Goal: Check status: Check status

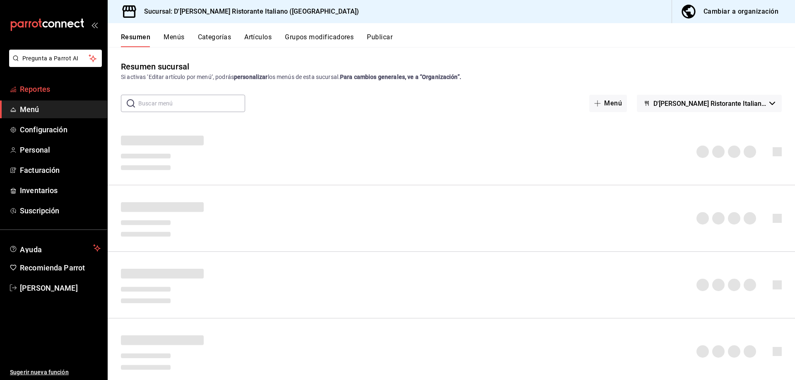
click at [41, 90] on span "Reportes" at bounding box center [60, 89] width 81 height 11
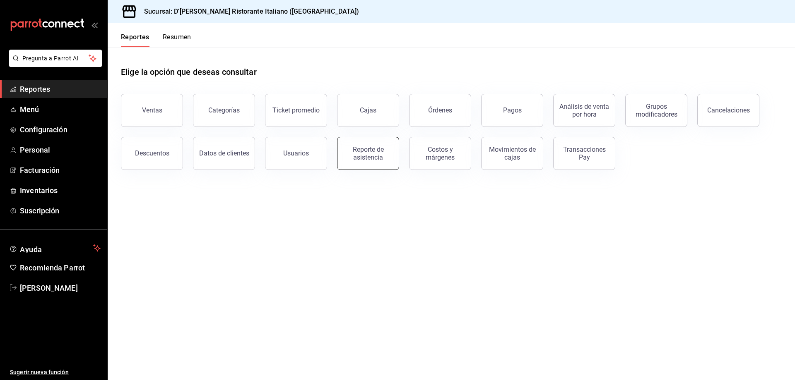
click at [365, 157] on div "Reporte de asistencia" at bounding box center [367, 154] width 51 height 16
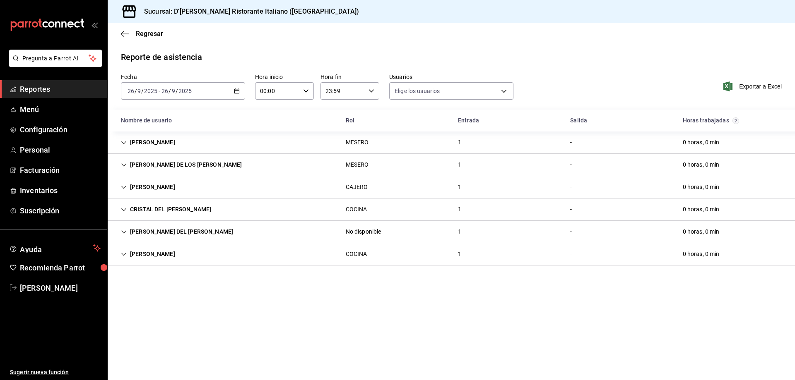
type input "fbaa1dcd-9b1b-42d3-8417-c392ee4ac69c,c847f7ff-4ec8-4711-b402-dbc889304ff0,82cd9…"
click at [124, 185] on icon "Cell" at bounding box center [124, 188] width 6 height 6
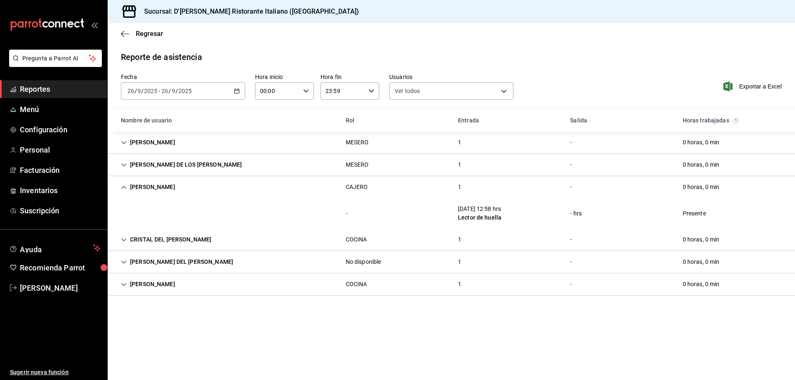
click at [124, 185] on icon "Cell" at bounding box center [124, 188] width 6 height 6
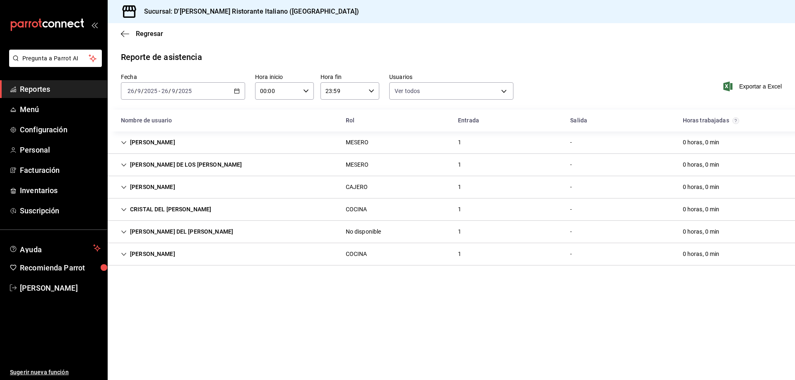
click at [124, 142] on icon "Cell" at bounding box center [124, 143] width 6 height 6
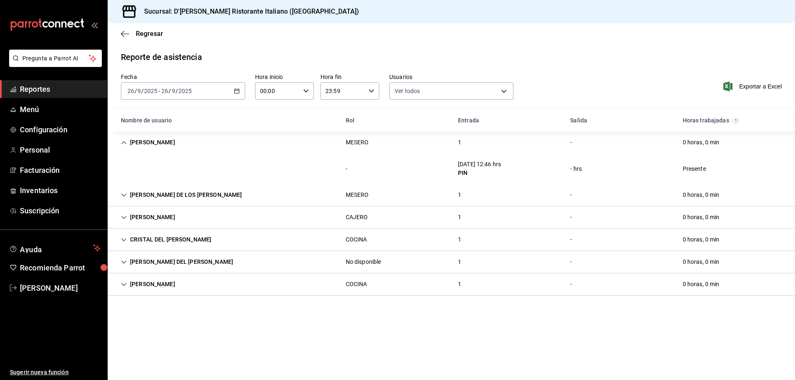
click at [124, 142] on icon "Cell" at bounding box center [123, 142] width 5 height 3
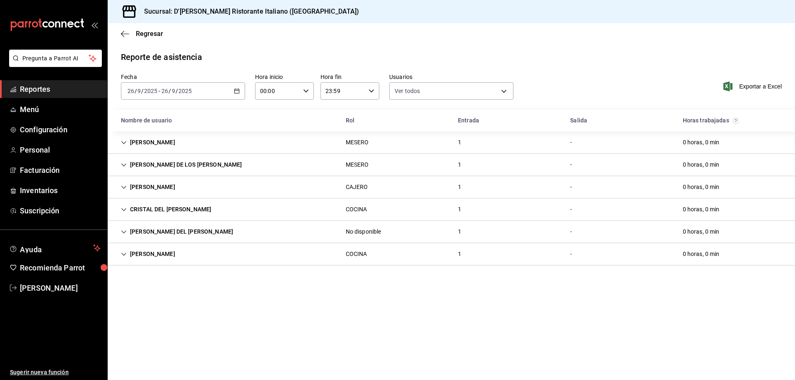
click at [123, 166] on icon "Cell" at bounding box center [124, 165] width 6 height 6
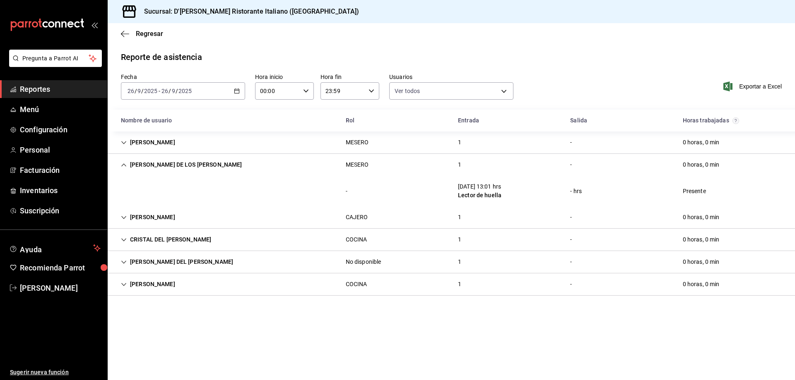
click at [123, 166] on icon "Cell" at bounding box center [124, 165] width 6 height 6
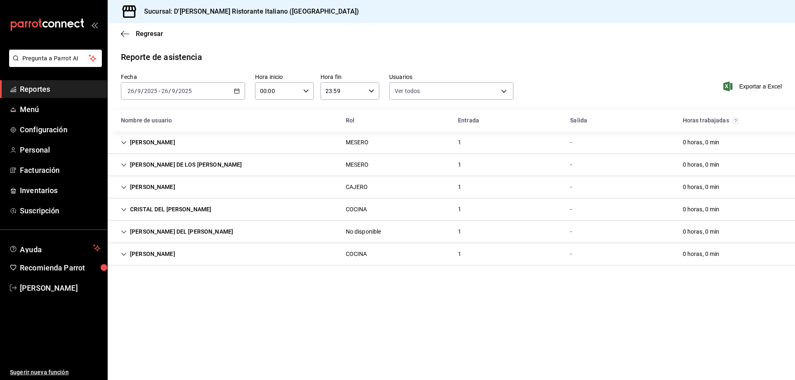
click at [122, 210] on icon "Cell" at bounding box center [124, 210] width 6 height 6
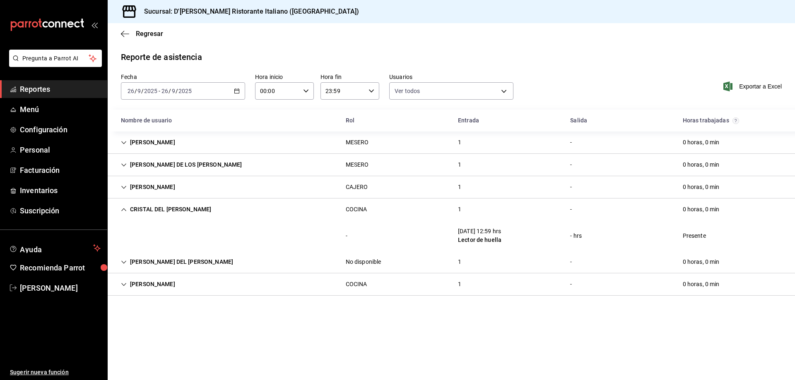
click at [126, 211] on icon "Cell" at bounding box center [124, 210] width 6 height 6
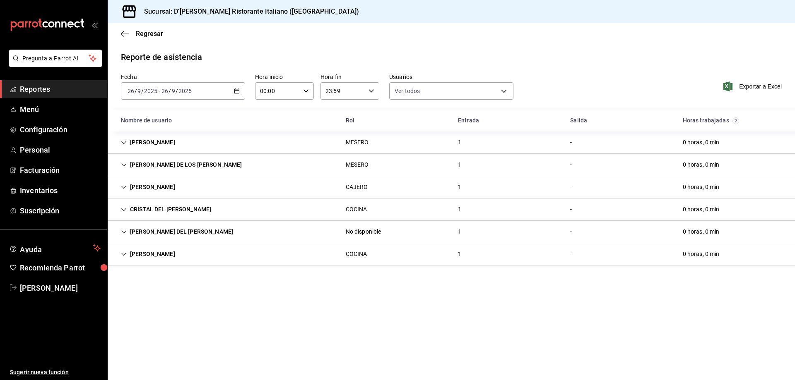
click at [122, 234] on icon "Cell" at bounding box center [124, 232] width 6 height 6
click at [123, 255] on icon "Cell" at bounding box center [123, 254] width 5 height 3
click at [123, 255] on icon "Cell" at bounding box center [124, 255] width 6 height 6
click at [122, 187] on icon "Cell" at bounding box center [124, 188] width 6 height 6
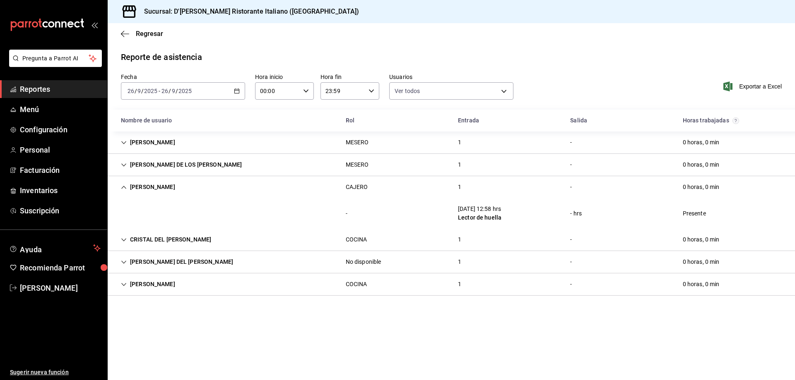
click at [122, 187] on icon "Cell" at bounding box center [124, 188] width 6 height 6
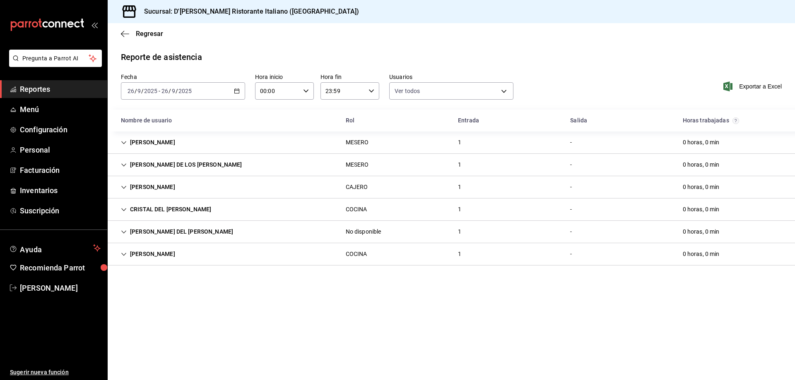
click at [122, 187] on icon "Cell" at bounding box center [124, 188] width 6 height 6
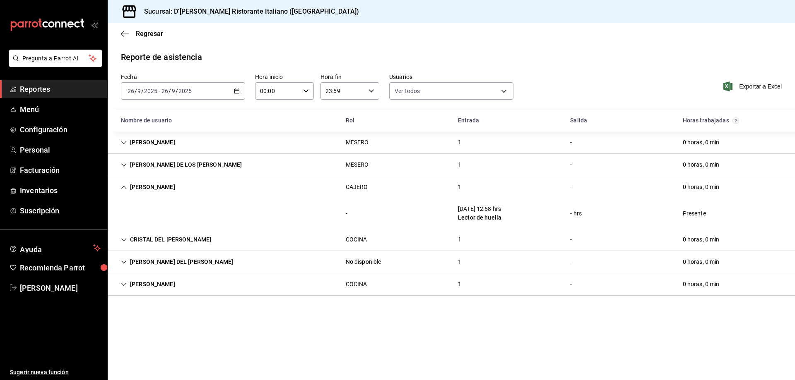
click at [123, 167] on icon "Cell" at bounding box center [124, 165] width 6 height 6
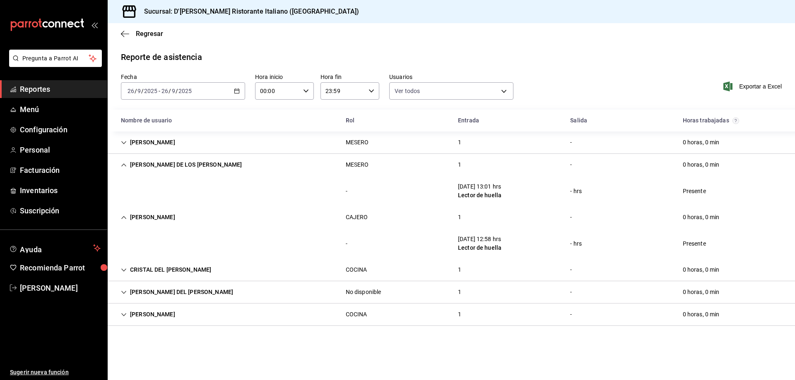
click at [123, 167] on icon "Cell" at bounding box center [124, 165] width 6 height 6
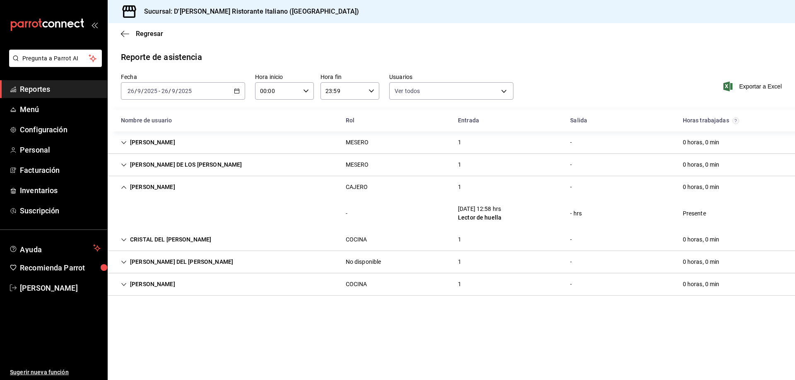
click at [122, 187] on icon "Cell" at bounding box center [124, 188] width 6 height 6
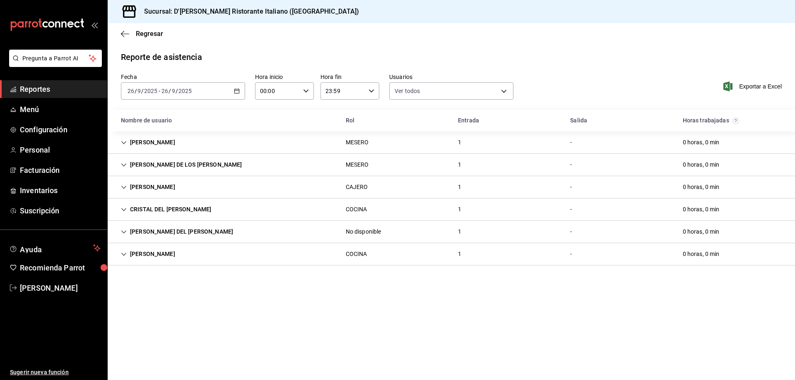
click at [122, 209] on icon "Cell" at bounding box center [124, 210] width 6 height 6
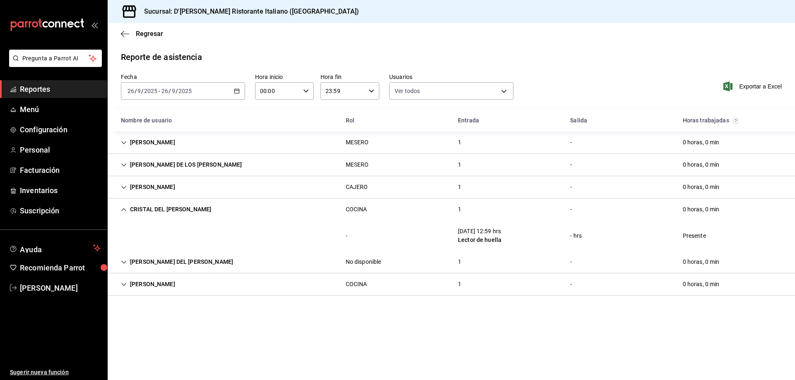
click at [122, 209] on icon "Cell" at bounding box center [124, 210] width 6 height 6
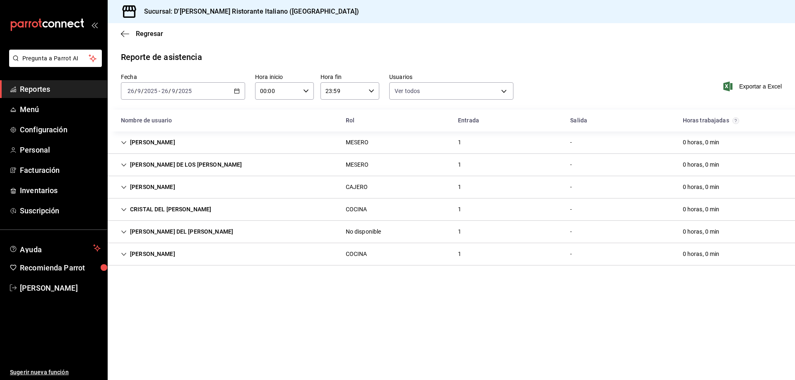
click at [37, 88] on span "Reportes" at bounding box center [60, 89] width 81 height 11
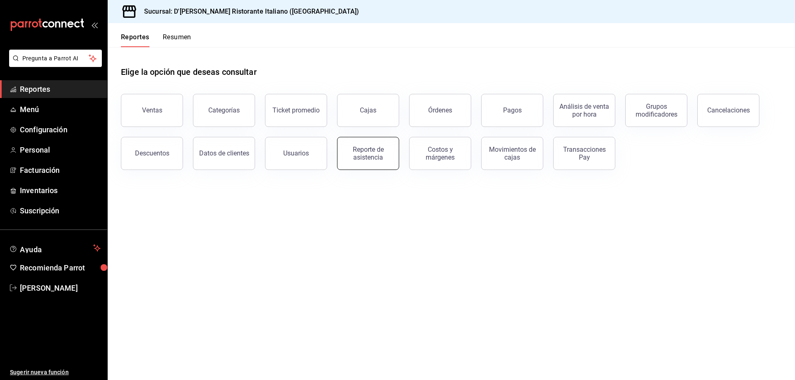
click at [372, 154] on div "Reporte de asistencia" at bounding box center [367, 154] width 51 height 16
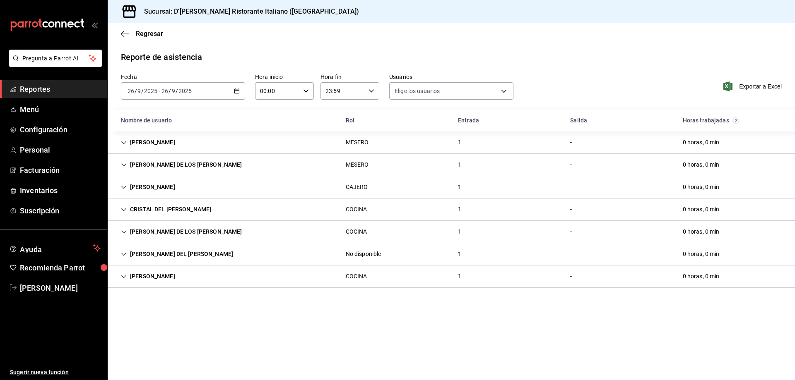
type input "fbaa1dcd-9b1b-42d3-8417-c392ee4ac69c,c847f7ff-4ec8-4711-b402-dbc889304ff0,82cd9…"
click at [123, 232] on icon "Cell" at bounding box center [124, 232] width 6 height 6
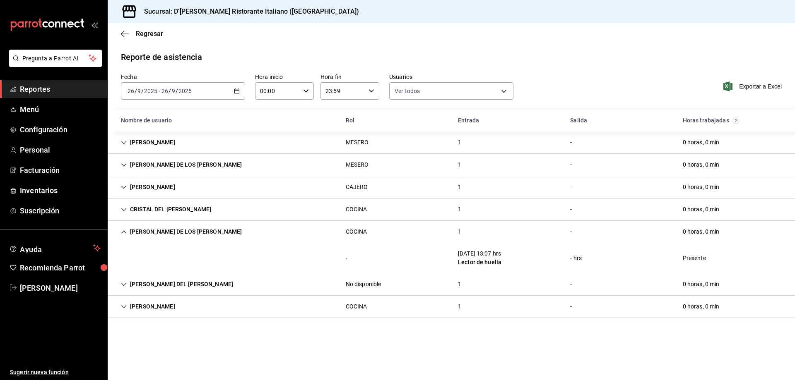
click at [123, 232] on icon "Cell" at bounding box center [123, 232] width 5 height 3
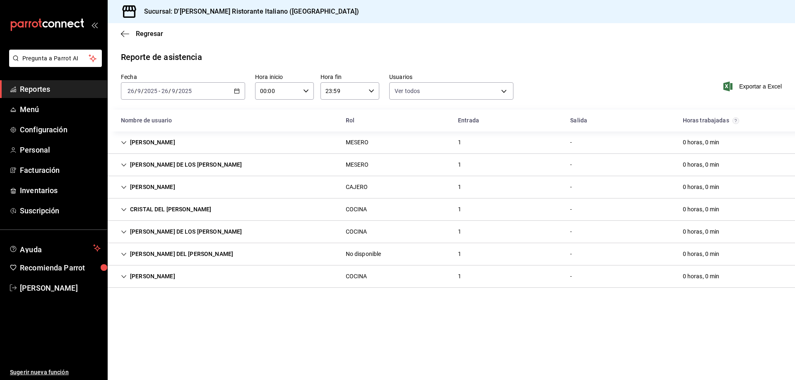
click at [125, 142] on icon "Cell" at bounding box center [124, 143] width 6 height 6
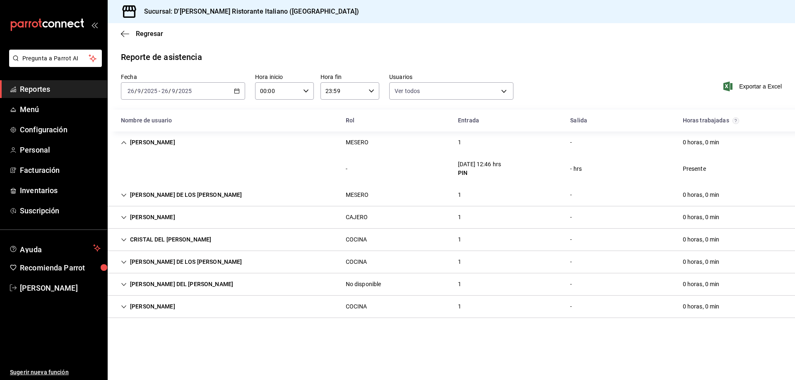
click at [125, 142] on icon "Cell" at bounding box center [124, 143] width 6 height 6
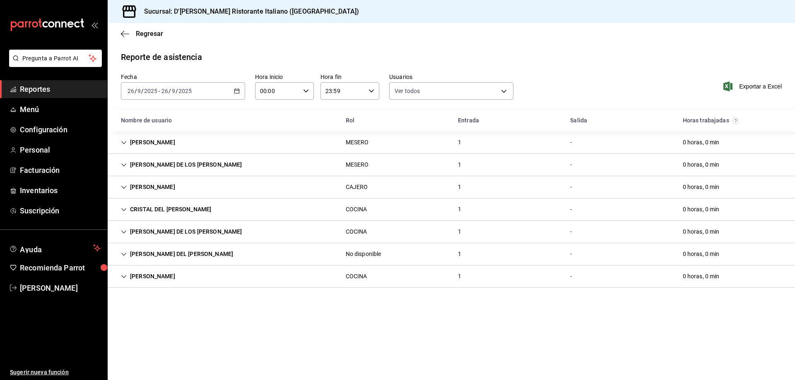
click at [125, 142] on icon "Cell" at bounding box center [124, 143] width 6 height 6
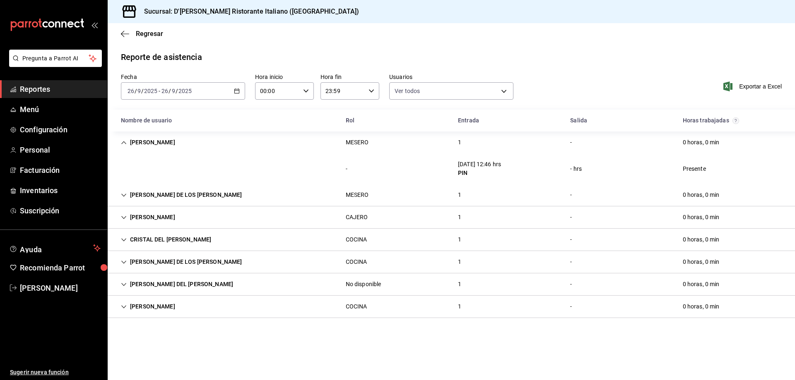
click at [125, 142] on icon "Cell" at bounding box center [124, 143] width 6 height 6
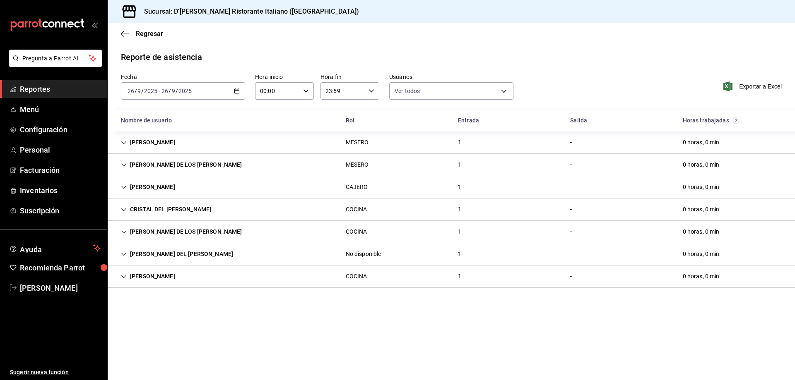
click at [121, 164] on icon "Cell" at bounding box center [124, 165] width 6 height 6
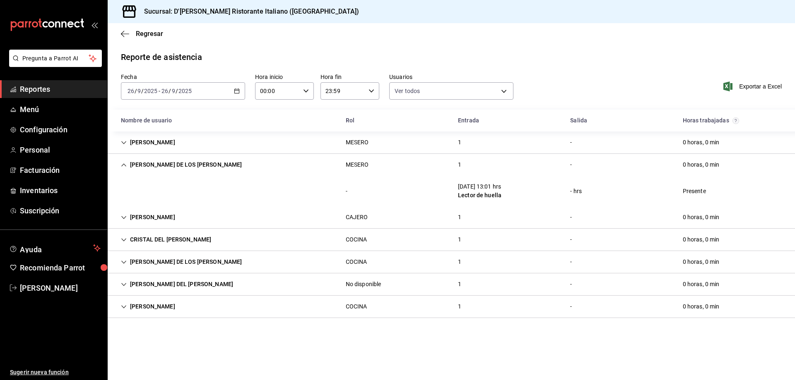
click at [121, 164] on icon "Cell" at bounding box center [124, 165] width 6 height 6
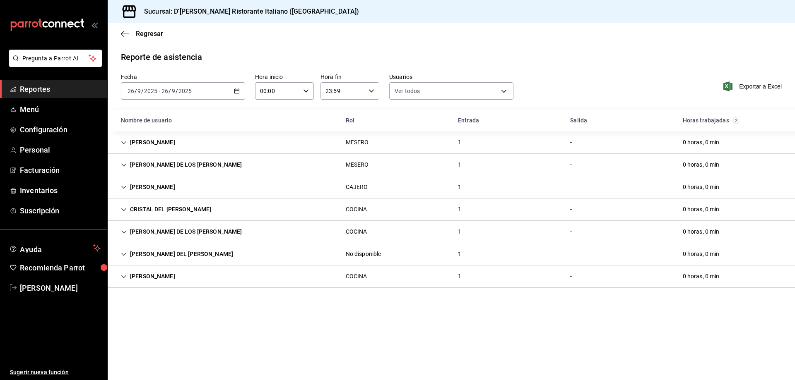
click at [123, 187] on icon "Cell" at bounding box center [124, 188] width 6 height 6
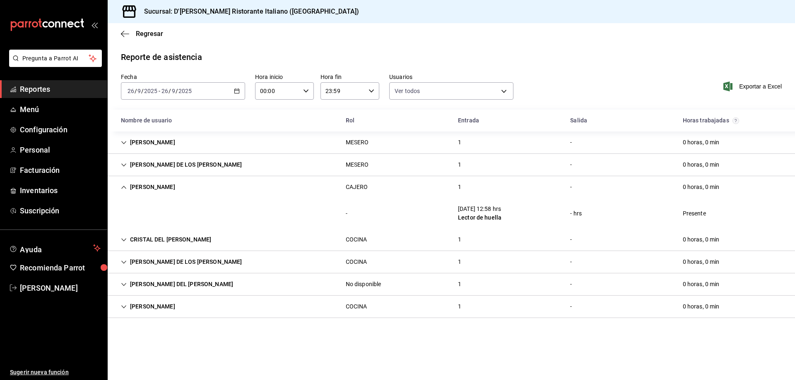
click at [123, 187] on icon "Cell" at bounding box center [123, 187] width 5 height 3
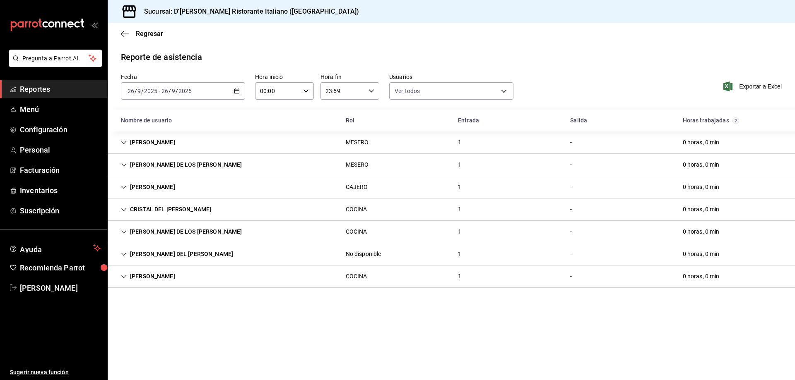
click at [123, 209] on icon "Cell" at bounding box center [124, 210] width 6 height 6
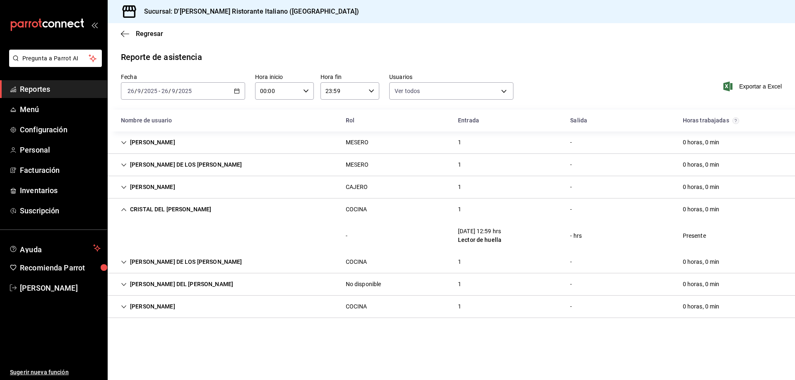
click at [123, 209] on icon "Cell" at bounding box center [124, 210] width 6 height 6
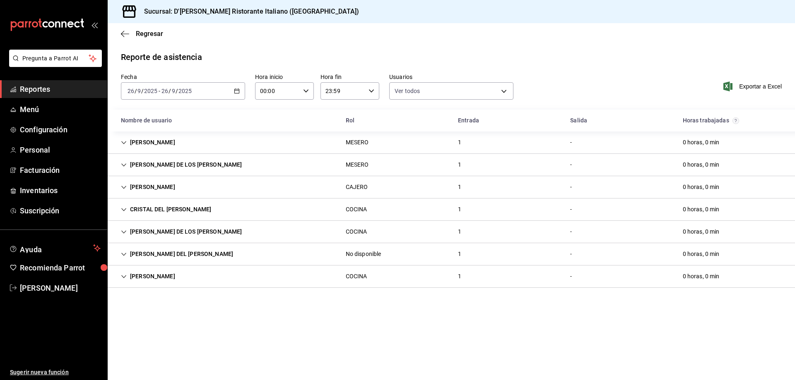
click at [123, 231] on icon "Cell" at bounding box center [124, 232] width 6 height 6
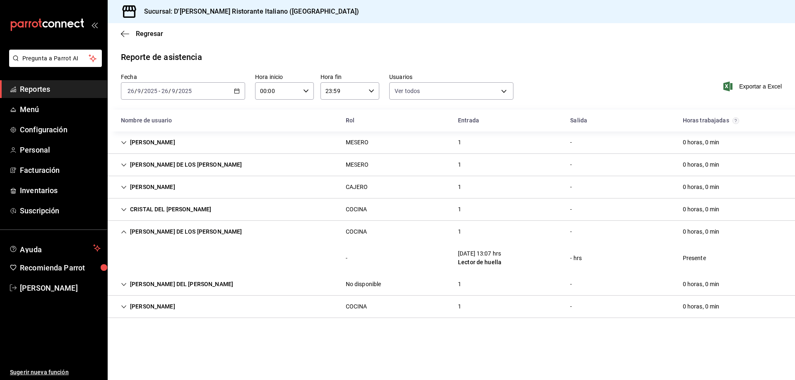
click at [123, 231] on icon "Cell" at bounding box center [124, 232] width 6 height 6
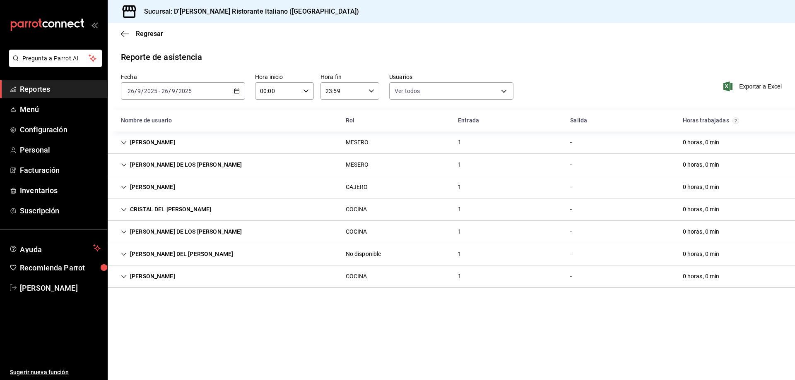
click at [123, 277] on icon "Cell" at bounding box center [123, 276] width 5 height 3
click at [124, 141] on icon "Cell" at bounding box center [124, 143] width 6 height 6
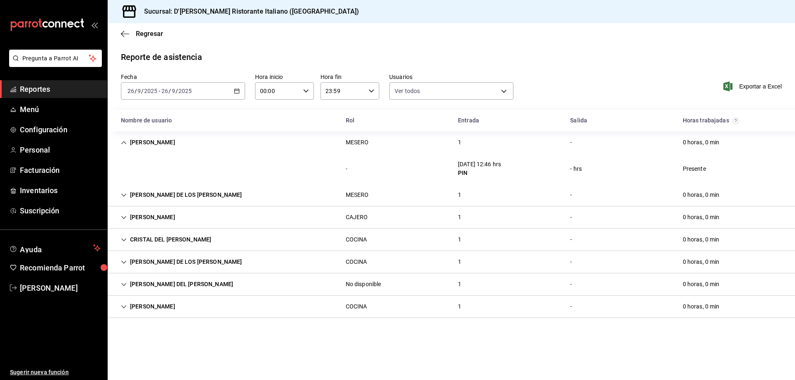
click at [124, 141] on icon "Cell" at bounding box center [124, 143] width 6 height 6
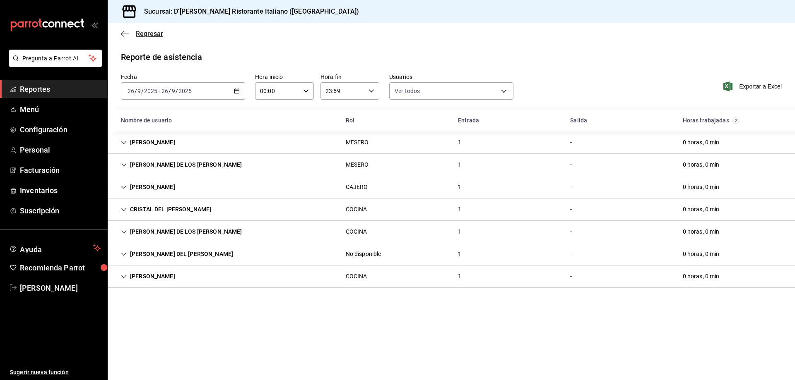
click at [148, 34] on span "Regresar" at bounding box center [149, 34] width 27 height 8
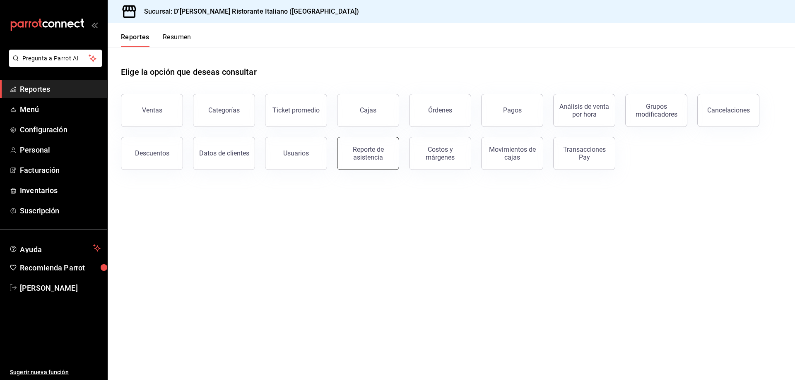
click at [378, 156] on div "Reporte de asistencia" at bounding box center [367, 154] width 51 height 16
